Goal: Task Accomplishment & Management: Use online tool/utility

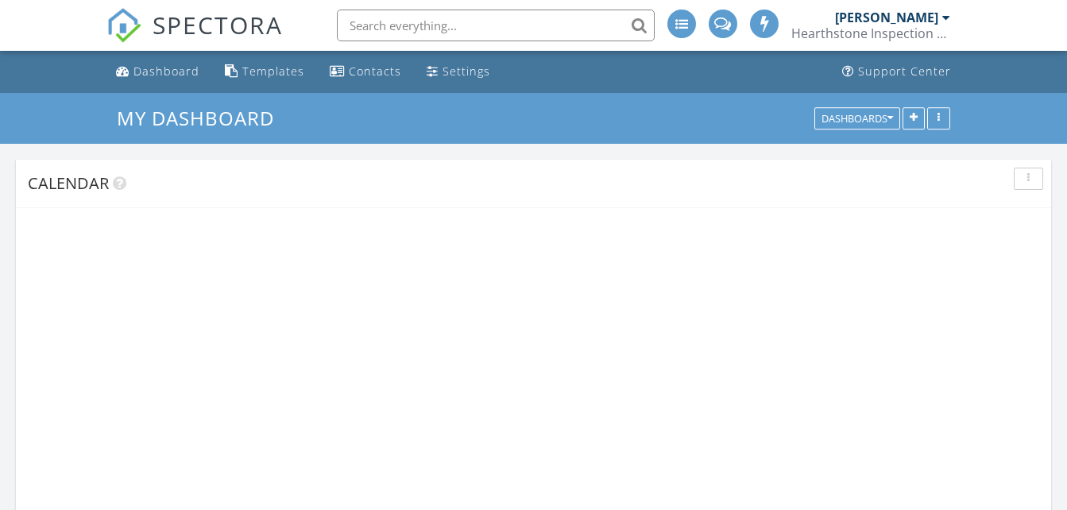
scroll to position [2026, 1091]
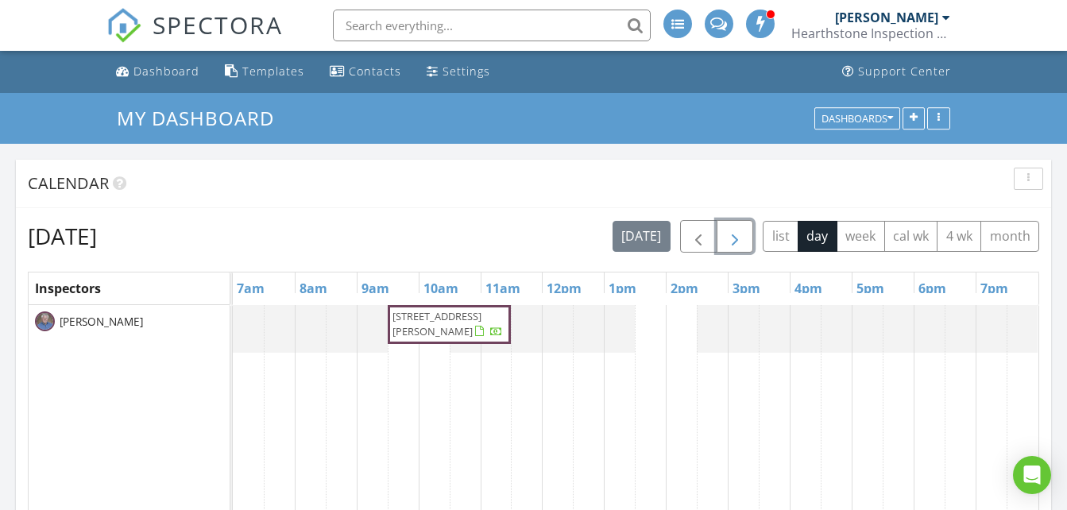
click at [724, 244] on button "button" at bounding box center [734, 236] width 37 height 33
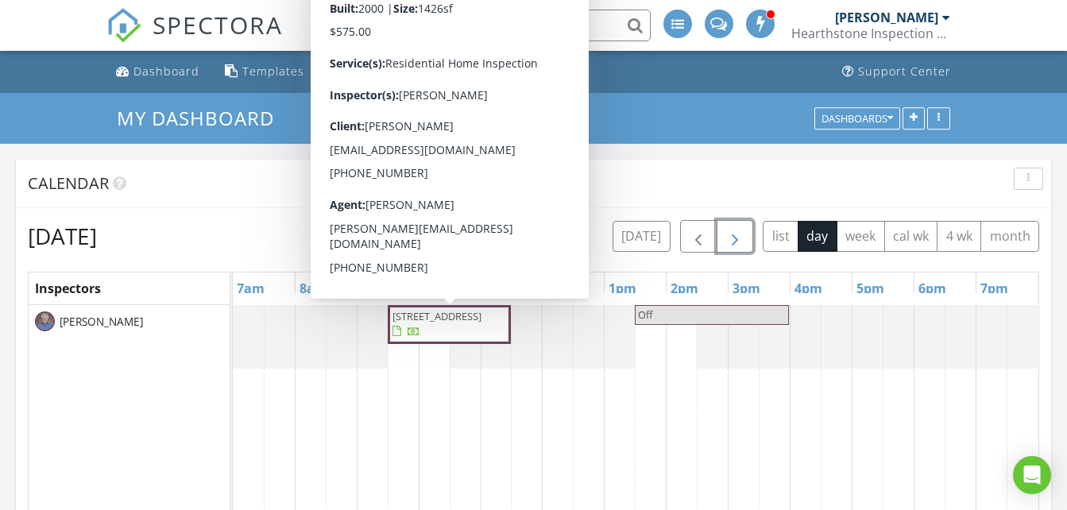
click at [469, 319] on span "299 Congress St, Woonsocket 02895" at bounding box center [436, 316] width 89 height 14
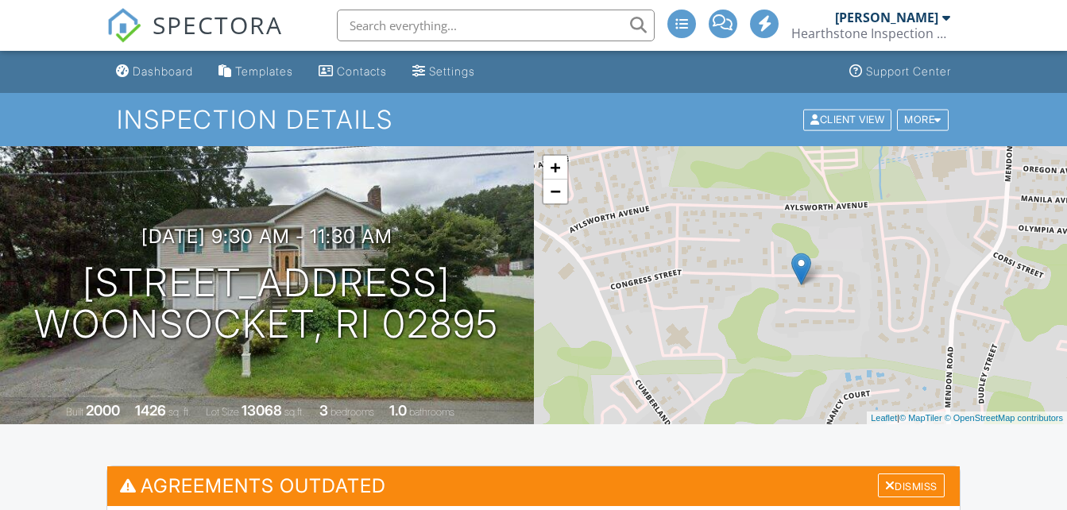
click at [939, 122] on div at bounding box center [937, 119] width 7 height 10
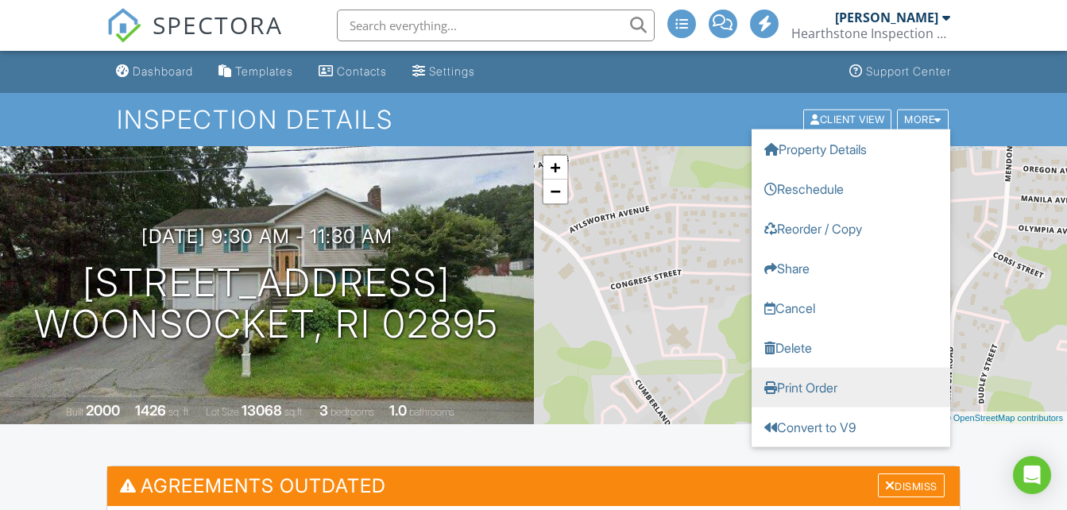
click at [801, 378] on link "Print Order" at bounding box center [850, 387] width 199 height 40
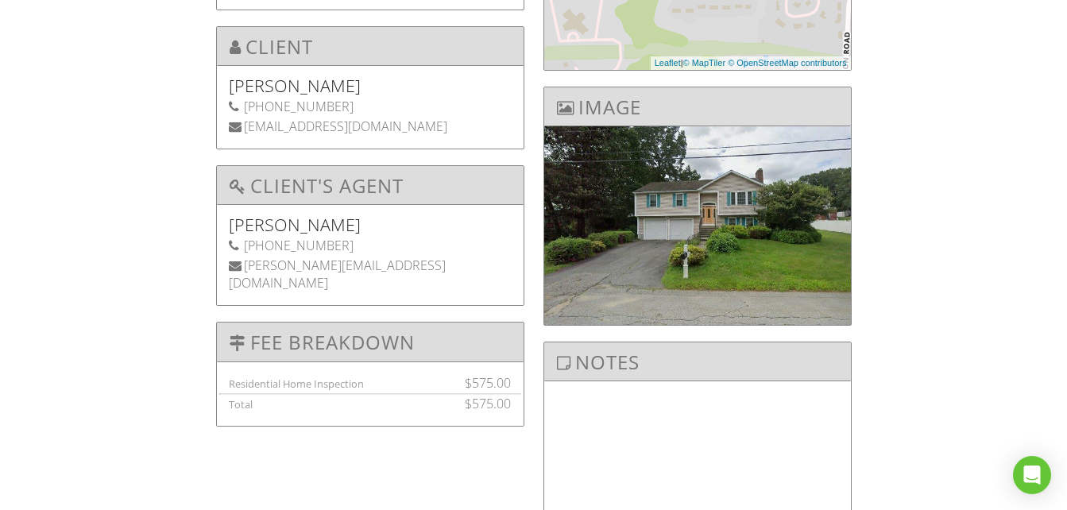
scroll to position [65, 0]
